Goal: Transaction & Acquisition: Purchase product/service

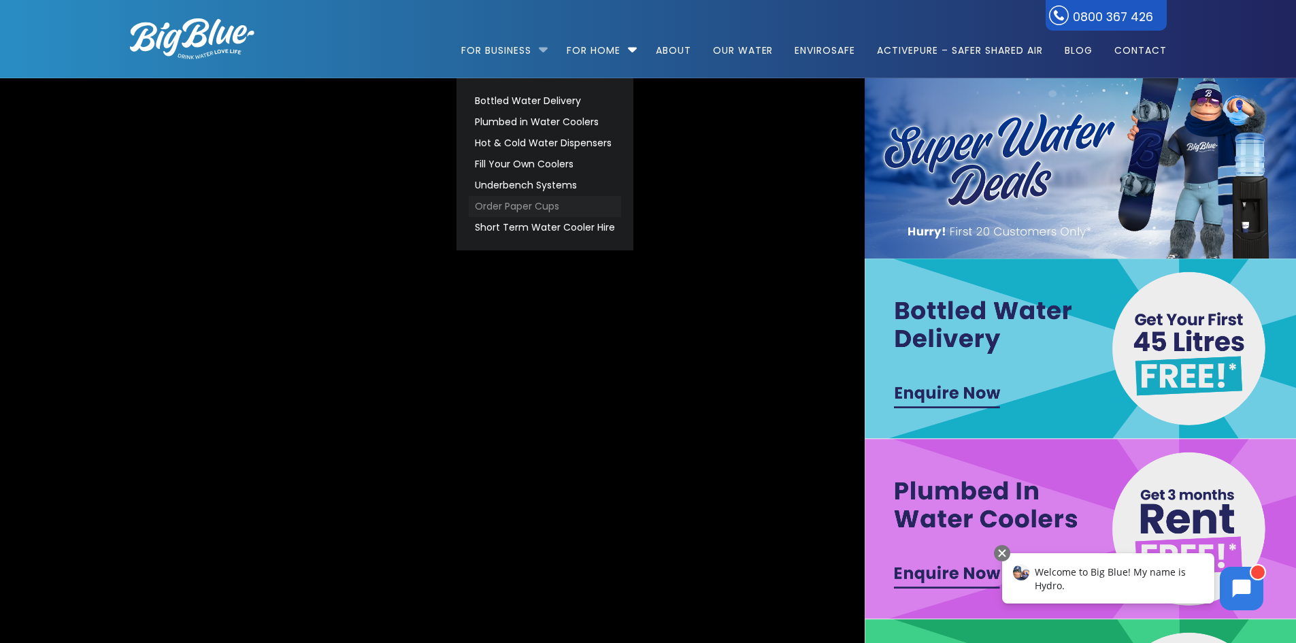
click at [508, 206] on link "Order Paper Cups" at bounding box center [545, 206] width 152 height 21
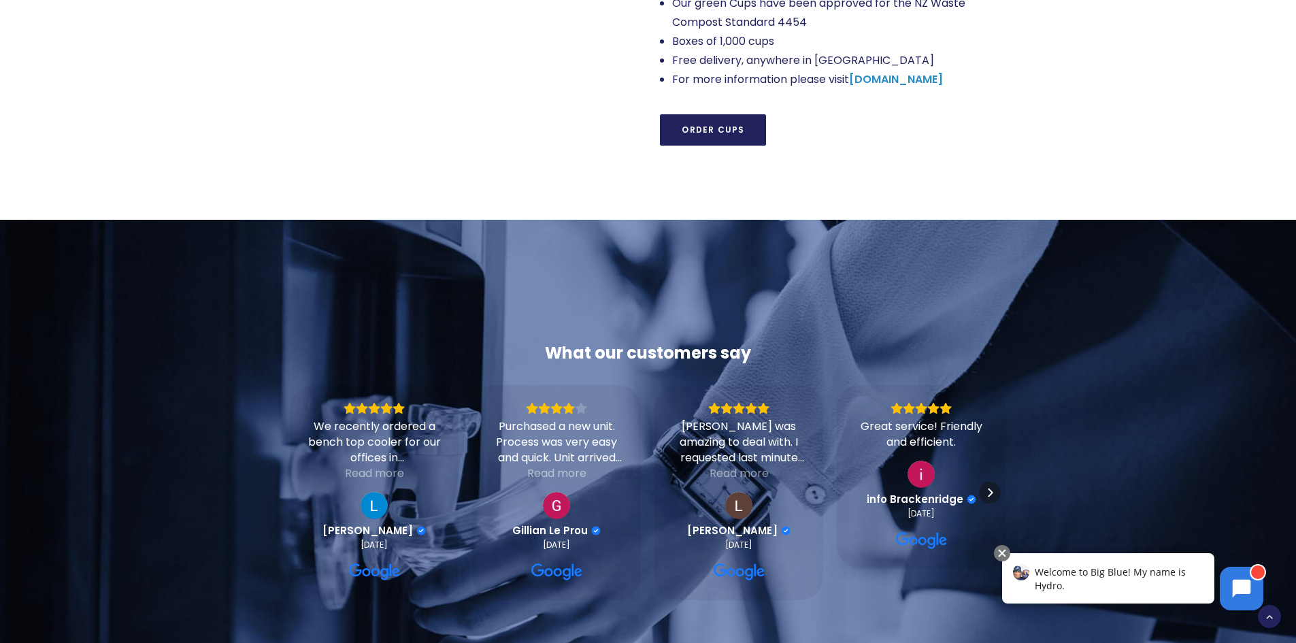
scroll to position [1429, 0]
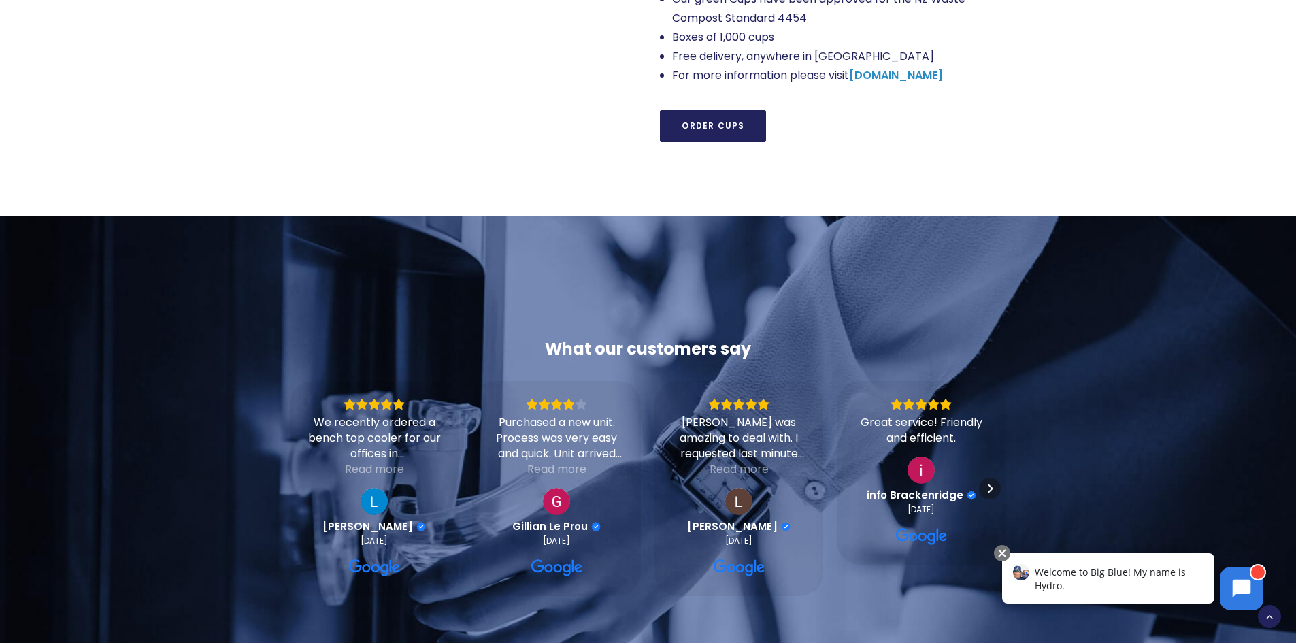
click at [760, 461] on div "Read more" at bounding box center [739, 469] width 59 height 16
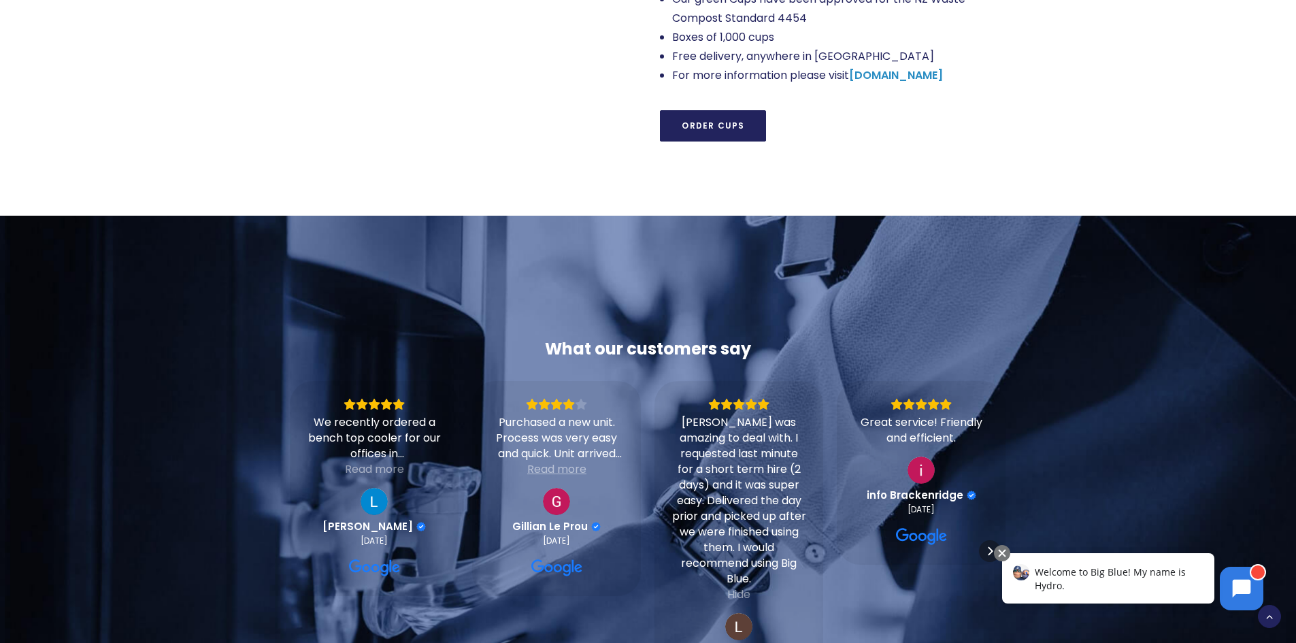
click at [583, 461] on div "Read more" at bounding box center [556, 469] width 59 height 16
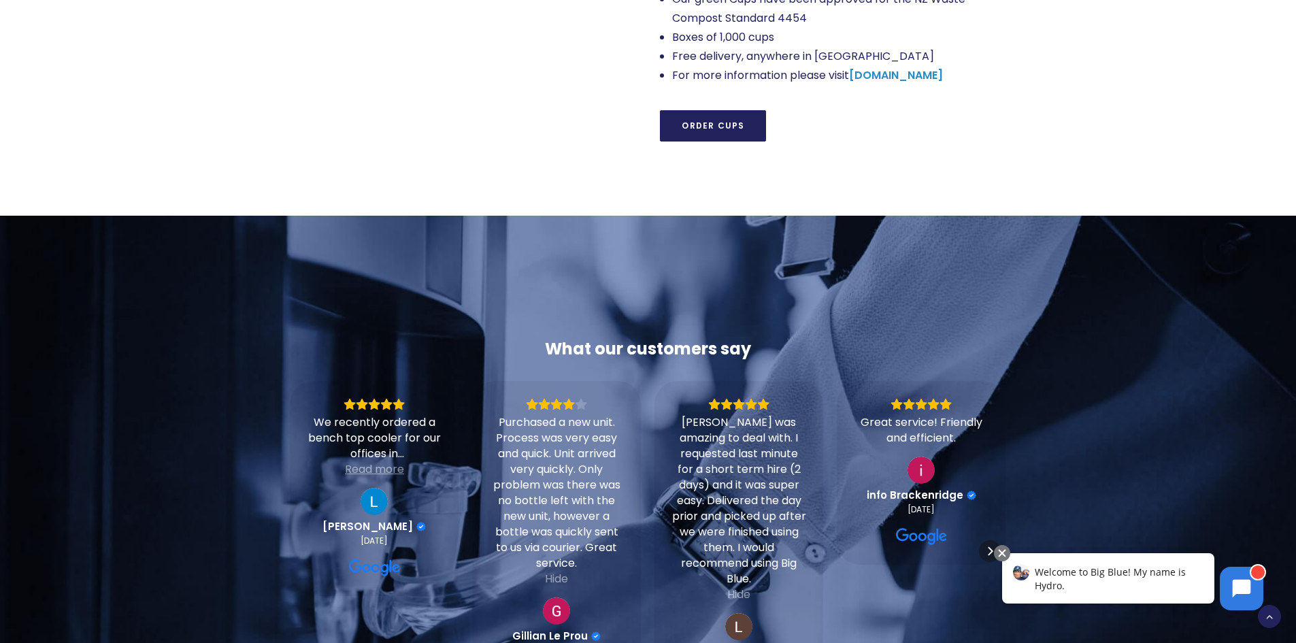
click at [368, 461] on div "Read more" at bounding box center [374, 469] width 59 height 16
